Goal: Check status: Check status

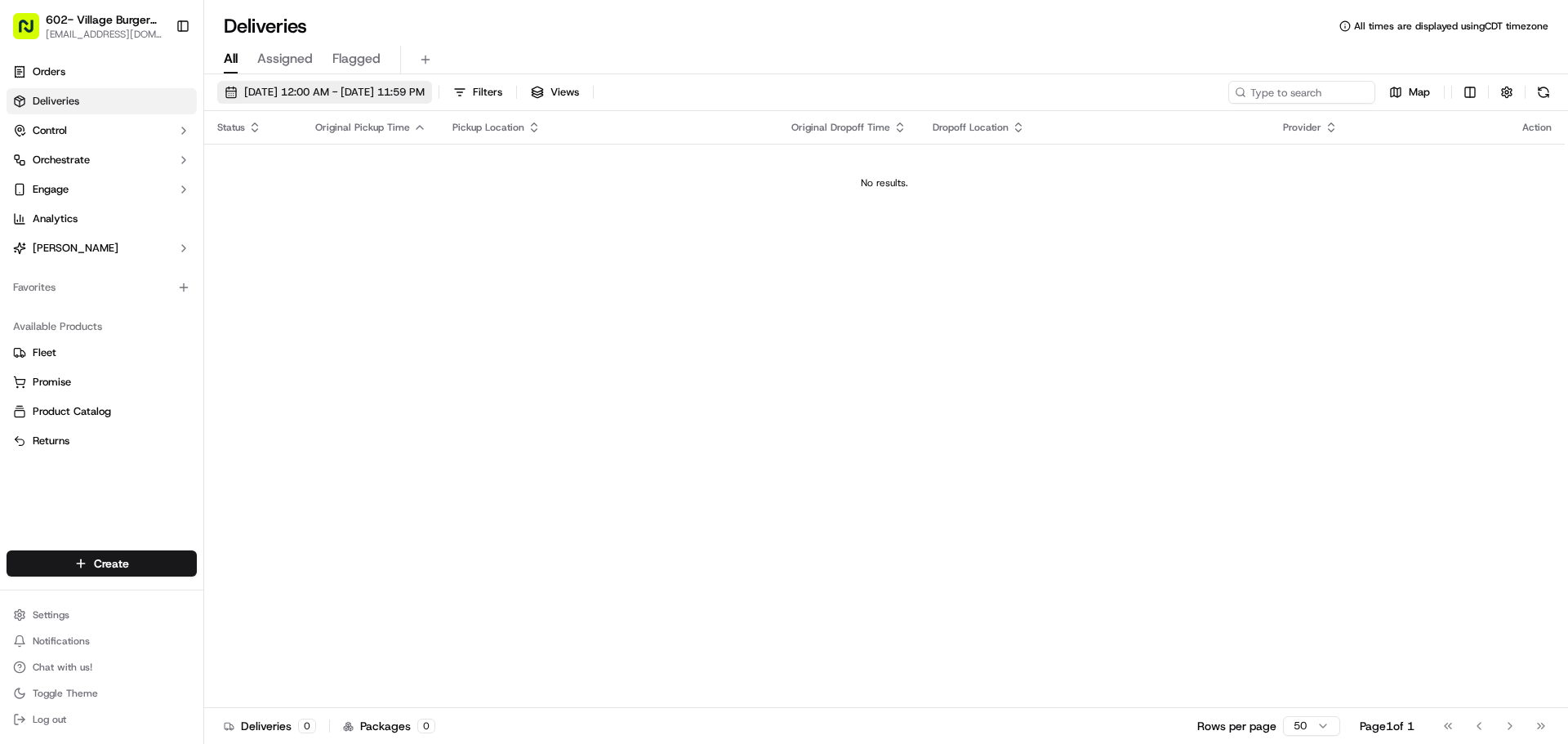
click at [302, 93] on span "[DATE] 12:00 AM - [DATE] 11:59 PM" at bounding box center [335, 92] width 181 height 15
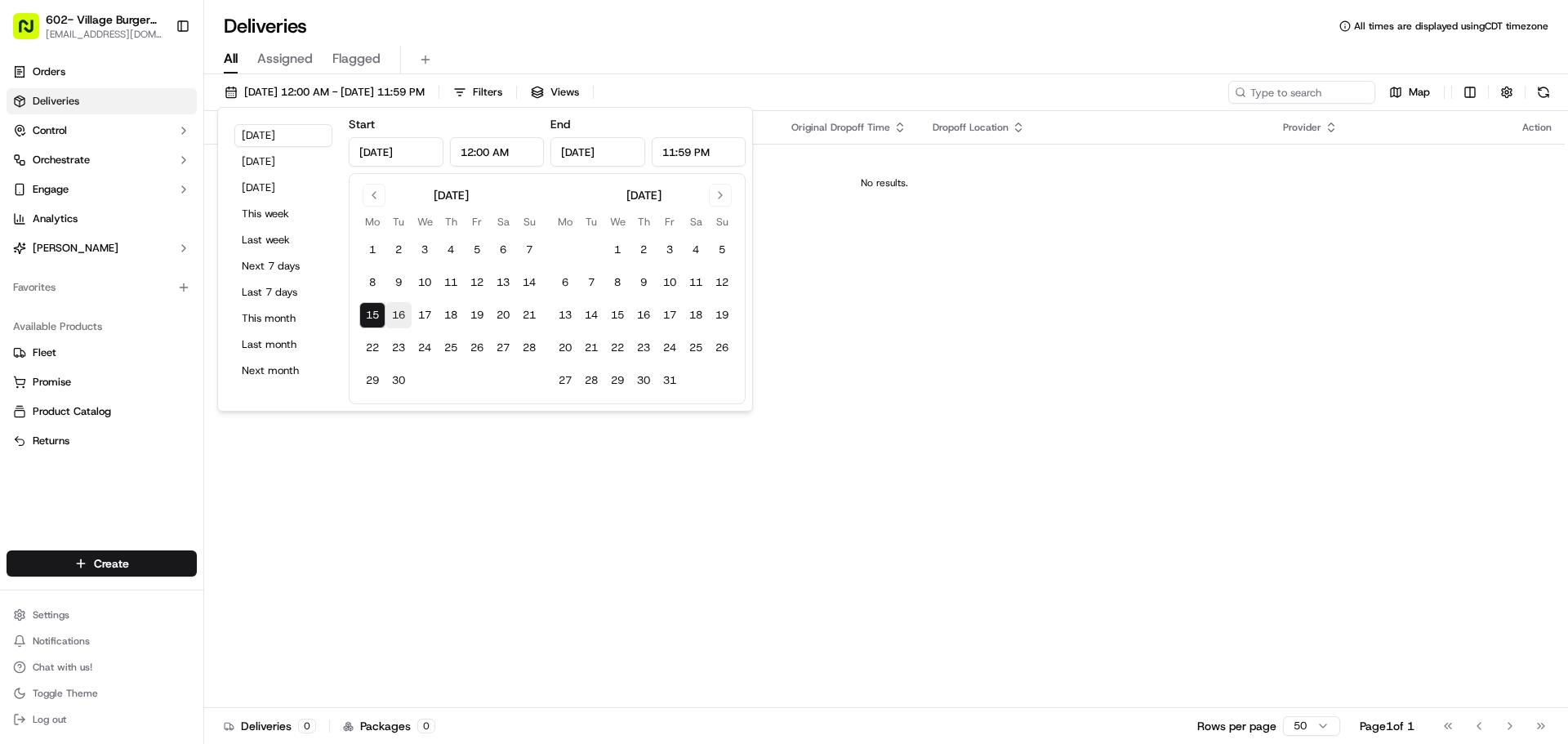
click at [398, 316] on button "16" at bounding box center [399, 315] width 26 height 26
type input "[DATE]"
click at [901, 306] on div "Status Original Pickup Time Pickup Location Original Dropoff Time Dropoff Locat…" at bounding box center [885, 409] width 1361 height 597
